Goal: Information Seeking & Learning: Learn about a topic

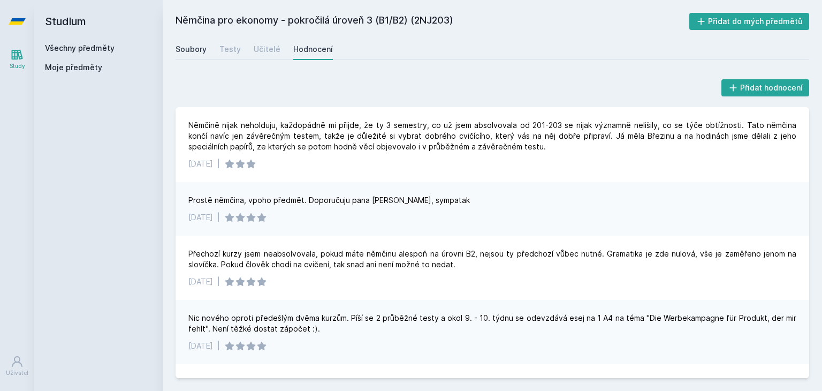
click at [197, 55] on link "Soubory" at bounding box center [190, 49] width 31 height 21
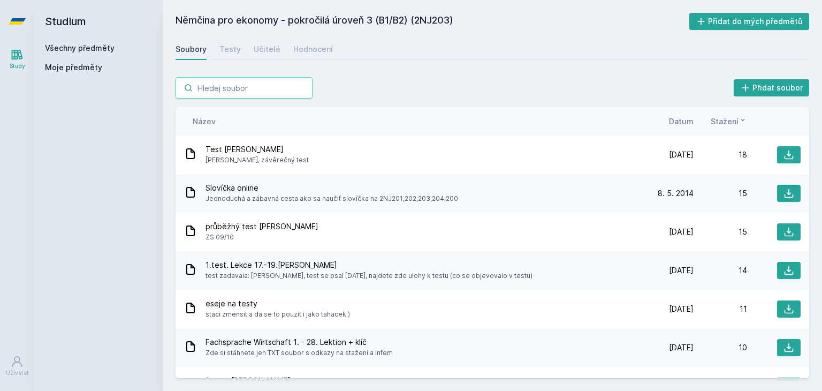
click at [226, 87] on input "search" at bounding box center [243, 87] width 137 height 21
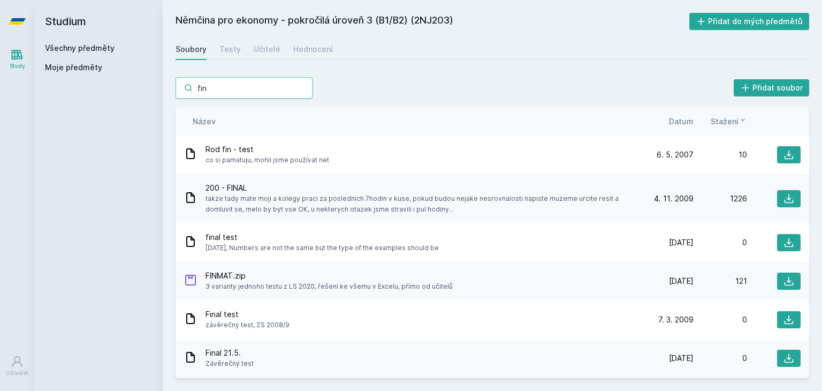
type input "fin"
click at [76, 48] on link "Všechny předměty" at bounding box center [80, 47] width 70 height 9
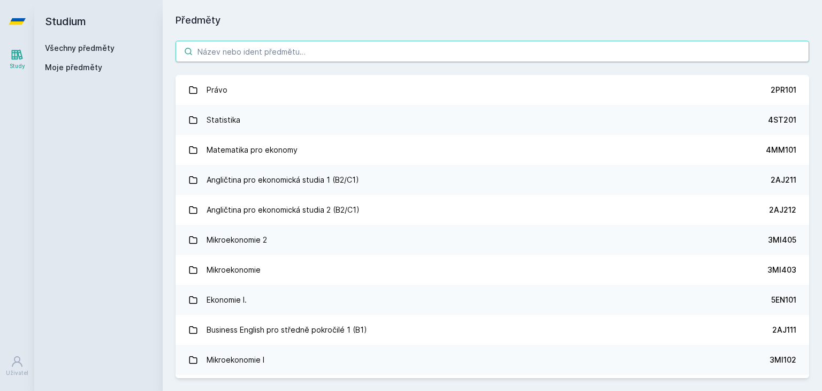
click at [255, 56] on input "search" at bounding box center [491, 51] width 633 height 21
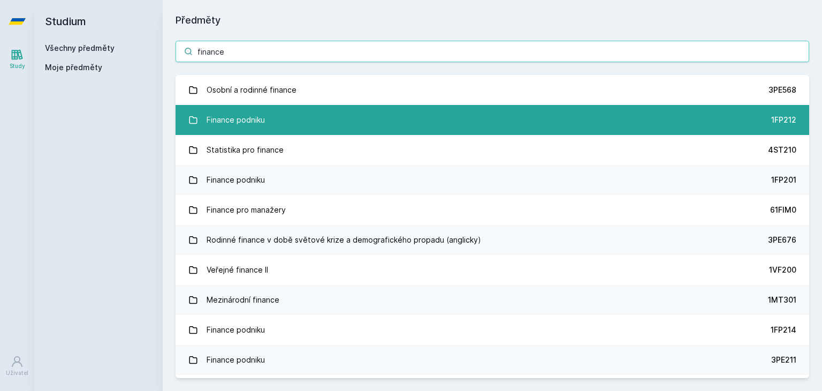
type input "finance"
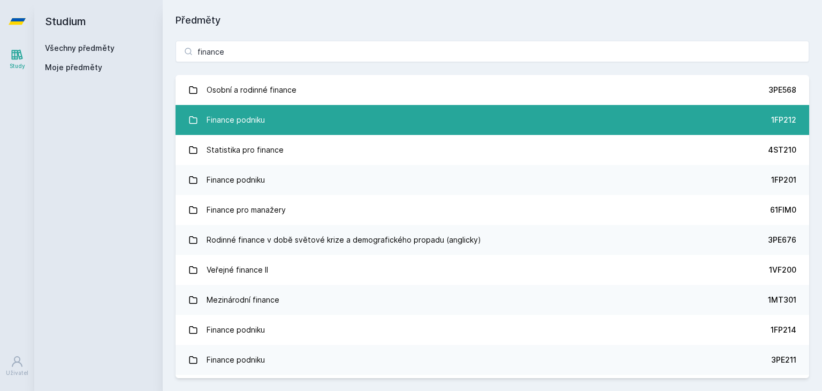
click at [235, 117] on div "Finance podniku" at bounding box center [236, 119] width 58 height 21
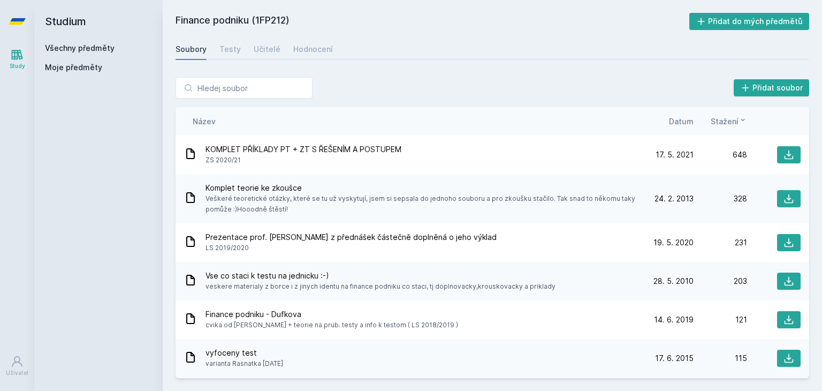
click at [682, 118] on span "Datum" at bounding box center [681, 121] width 25 height 11
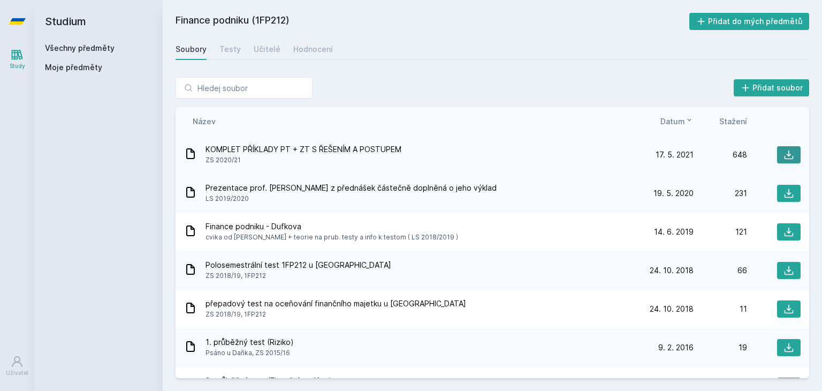
click at [781, 148] on button at bounding box center [789, 154] width 24 height 17
click at [300, 48] on div "Hodnocení" at bounding box center [313, 49] width 40 height 11
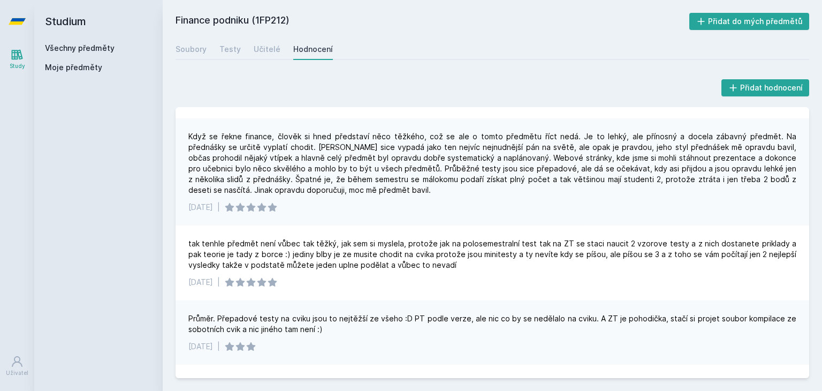
scroll to position [428, 0]
click at [197, 50] on div "Soubory" at bounding box center [190, 49] width 31 height 11
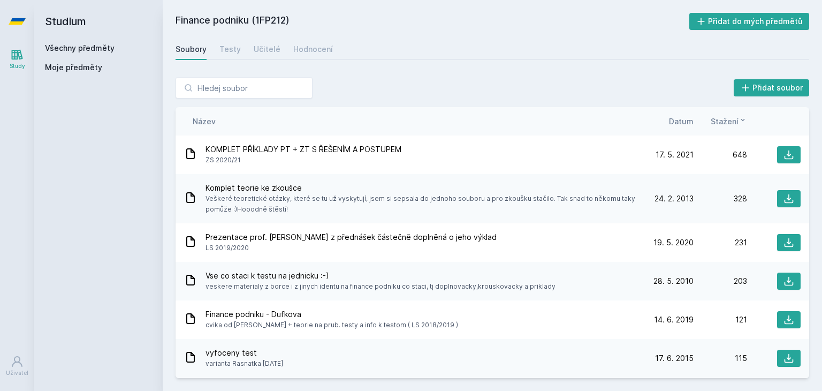
click at [672, 124] on span "Datum" at bounding box center [681, 121] width 25 height 11
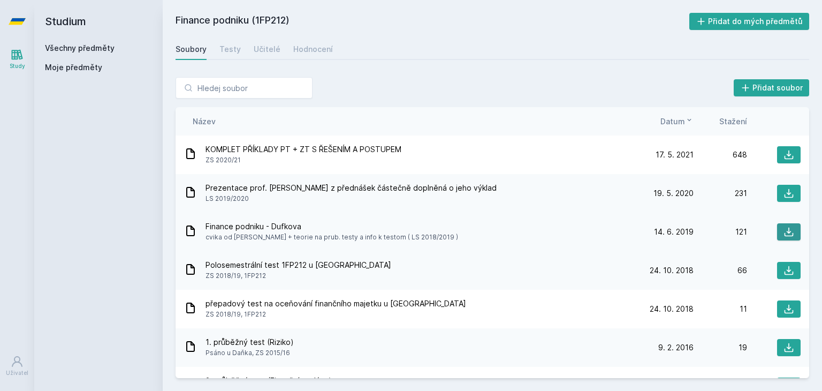
click at [785, 227] on icon at bounding box center [788, 231] width 11 height 11
